Goal: Information Seeking & Learning: Learn about a topic

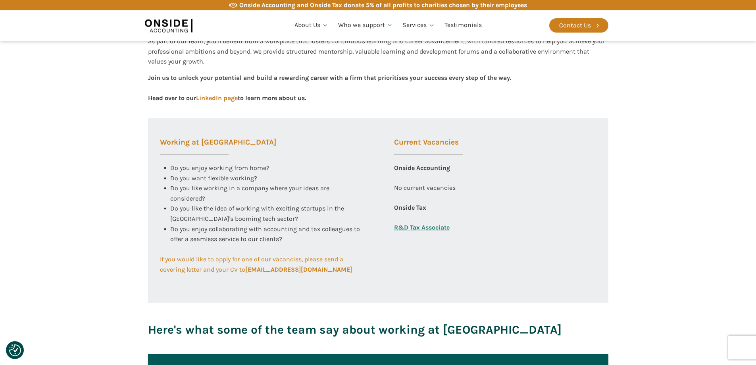
scroll to position [198, 0]
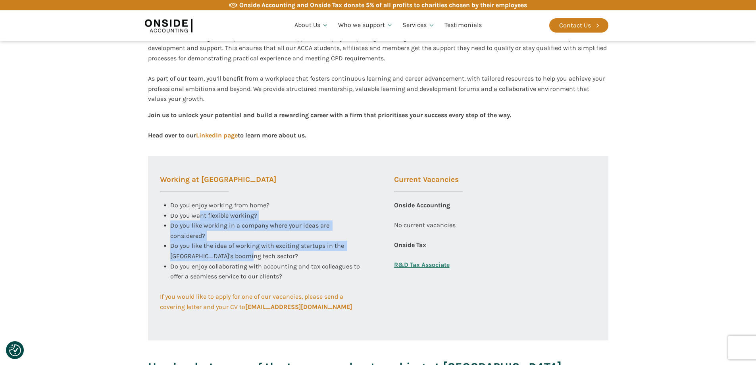
drag, startPoint x: 209, startPoint y: 213, endPoint x: 325, endPoint y: 258, distance: 124.4
click at [325, 258] on div "Do you enjoy working from home? Do you want flexible working? Do you like worki…" at bounding box center [261, 230] width 202 height 61
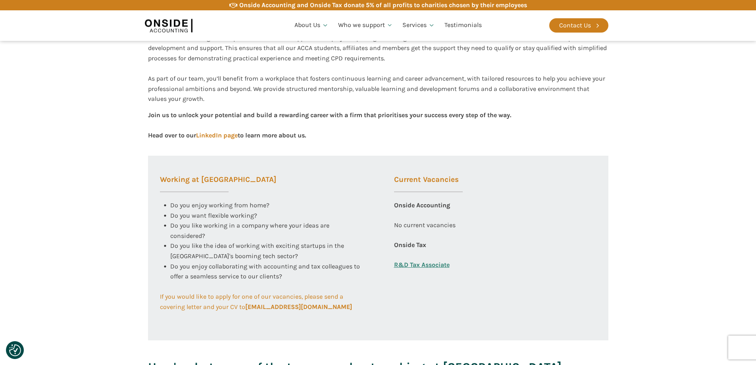
click at [474, 311] on div "Current Vacancies Onside Accounting No current vacancies Onside Tax R&D Tax Ass…" at bounding box center [495, 248] width 226 height 185
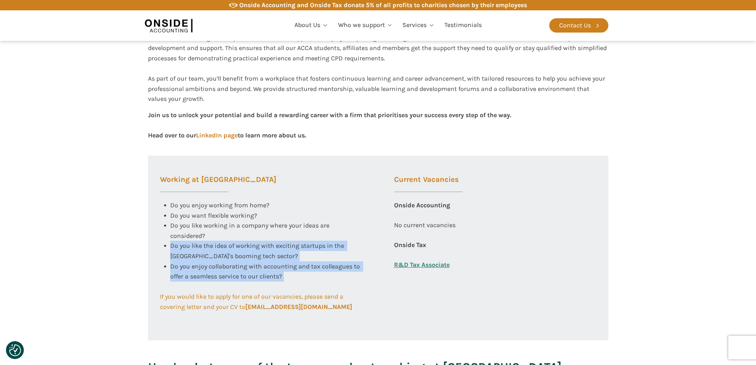
drag, startPoint x: 343, startPoint y: 287, endPoint x: 139, endPoint y: 252, distance: 207.3
click at [139, 252] on section "Working at [GEOGRAPHIC_DATA] At Onside Accounting, we are proud to be an ACCA A…" at bounding box center [378, 177] width 756 height 430
click at [291, 248] on span "Do you like the idea of working with exciting startups in the [GEOGRAPHIC_DATA]…" at bounding box center [257, 251] width 175 height 18
click at [277, 265] on span "Do you enjoy collaborating with accounting and tax colleagues to offer a seamle…" at bounding box center [265, 271] width 191 height 18
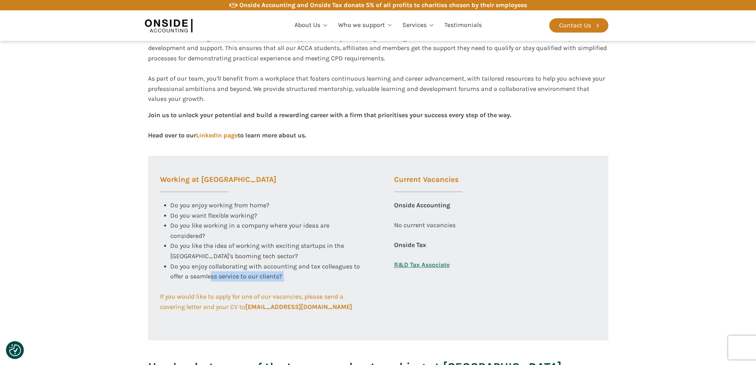
drag, startPoint x: 259, startPoint y: 285, endPoint x: 211, endPoint y: 275, distance: 49.0
click at [211, 275] on div "Do you enjoy collaborating with accounting and tax colleagues to offer a seamle…" at bounding box center [266, 276] width 192 height 31
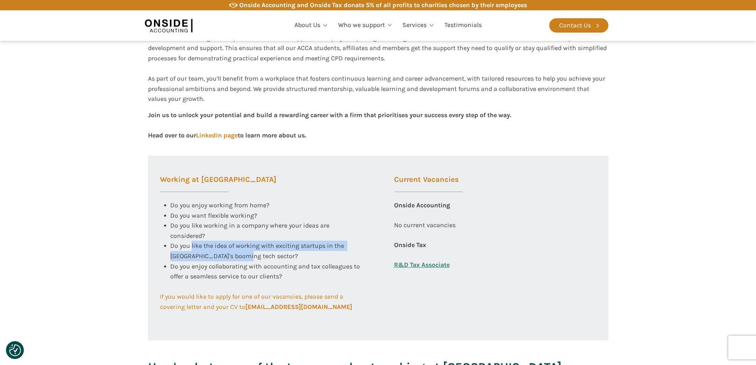
drag, startPoint x: 237, startPoint y: 255, endPoint x: 191, endPoint y: 247, distance: 46.8
click at [191, 247] on div "Do you like the idea of working with exciting startups in the [GEOGRAPHIC_DATA]…" at bounding box center [266, 251] width 192 height 20
drag, startPoint x: 192, startPoint y: 239, endPoint x: 211, endPoint y: 236, distance: 19.4
click at [211, 236] on div "Do you like working in a company where your ideas are considered?" at bounding box center [266, 230] width 192 height 20
click at [278, 237] on div "Do you like working in a company where your ideas are considered?" at bounding box center [266, 230] width 192 height 20
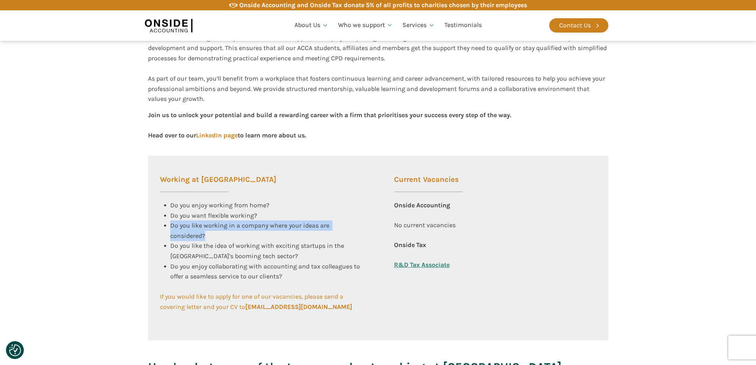
drag, startPoint x: 204, startPoint y: 239, endPoint x: 154, endPoint y: 232, distance: 50.8
click at [154, 232] on div "Working at [GEOGRAPHIC_DATA] Do you enjoy working from home? Do you want flexib…" at bounding box center [261, 234] width 226 height 156
click at [266, 233] on div "Do you like working in a company where your ideas are considered?" at bounding box center [266, 230] width 192 height 20
drag, startPoint x: 241, startPoint y: 222, endPoint x: 202, endPoint y: 218, distance: 39.2
click at [202, 218] on div "Do you enjoy working from home? Do you want flexible working? Do you like worki…" at bounding box center [261, 230] width 202 height 61
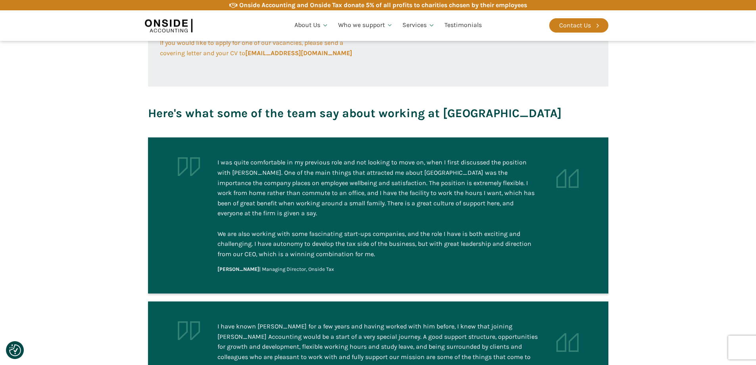
scroll to position [357, 0]
